Goal: Communication & Community: Ask a question

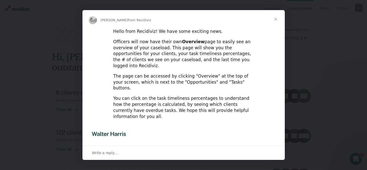
click at [274, 17] on span "Close" at bounding box center [275, 19] width 18 height 18
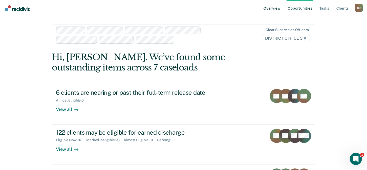
click at [272, 6] on link "Overview" at bounding box center [271, 8] width 19 height 16
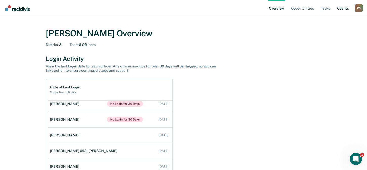
click at [345, 9] on link "Client s" at bounding box center [343, 8] width 14 height 16
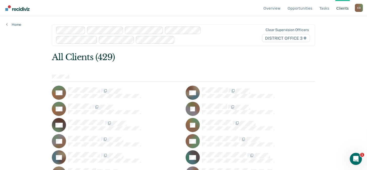
click at [359, 8] on div "C D" at bounding box center [359, 8] width 8 height 8
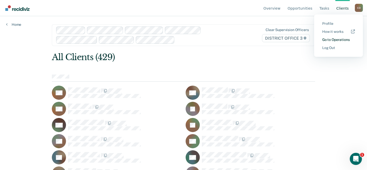
click at [340, 41] on link "Go to Operations" at bounding box center [338, 40] width 33 height 4
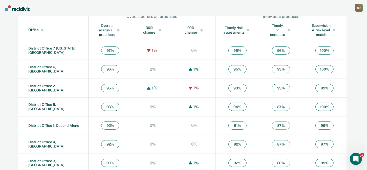
scroll to position [186, 0]
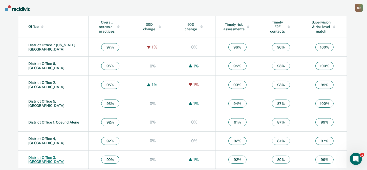
click at [51, 157] on link "District Office 3, [GEOGRAPHIC_DATA]" at bounding box center [46, 160] width 36 height 8
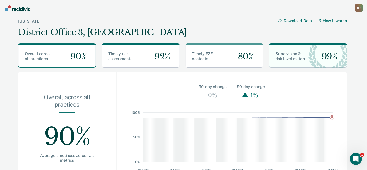
scroll to position [22, 0]
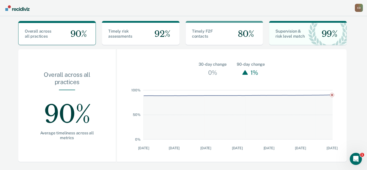
click at [59, 111] on div "90%" at bounding box center [66, 110] width 65 height 40
click at [354, 160] on icon "Open Intercom Messenger" at bounding box center [355, 158] width 8 height 8
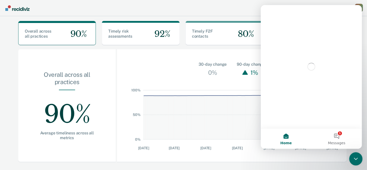
scroll to position [0, 0]
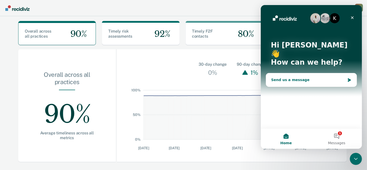
click at [301, 77] on div "Send us a message" at bounding box center [308, 79] width 74 height 5
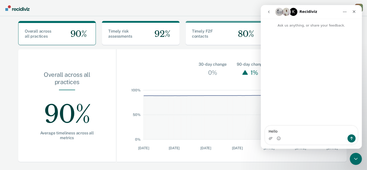
type textarea "Hello,"
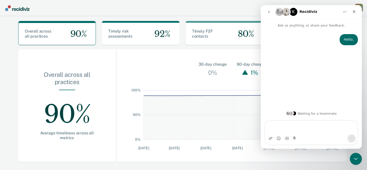
click at [280, 126] on textarea "Message…" at bounding box center [311, 128] width 93 height 14
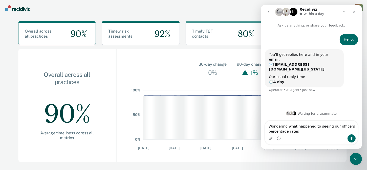
type textarea "Wondering what happened to seeing our officers percentage rates?"
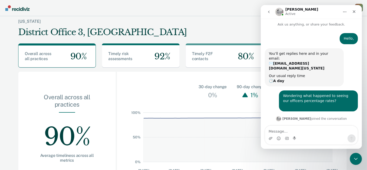
scroll to position [18, 0]
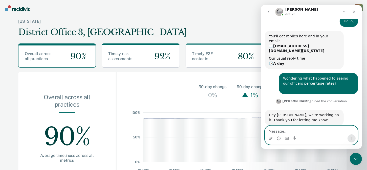
click at [307, 129] on textarea "Message…" at bounding box center [311, 130] width 93 height 9
type textarea "O"
type textarea "Perfect,"
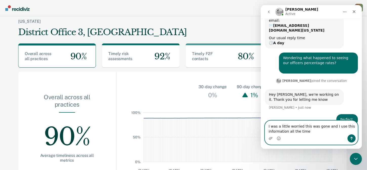
scroll to position [39, 0]
type textarea "I was a little worried this was gone and I use this information all the time wi…"
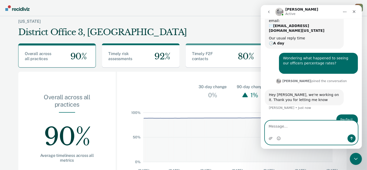
scroll to position [50, 0]
